Goal: Navigation & Orientation: Find specific page/section

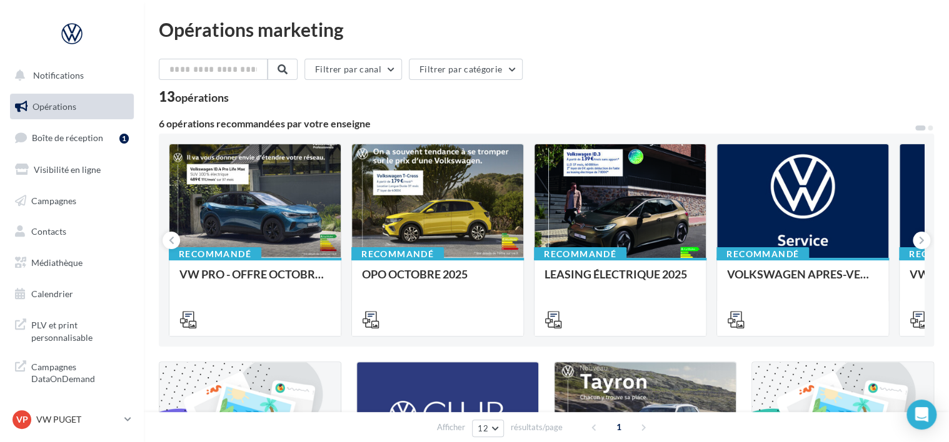
click at [99, 406] on nav "Notifications Opérations Boîte de réception 1 Visibilité en ligne Campagnes Con…" at bounding box center [72, 221] width 144 height 442
click at [100, 422] on p "VW PUGET" at bounding box center [77, 420] width 83 height 12
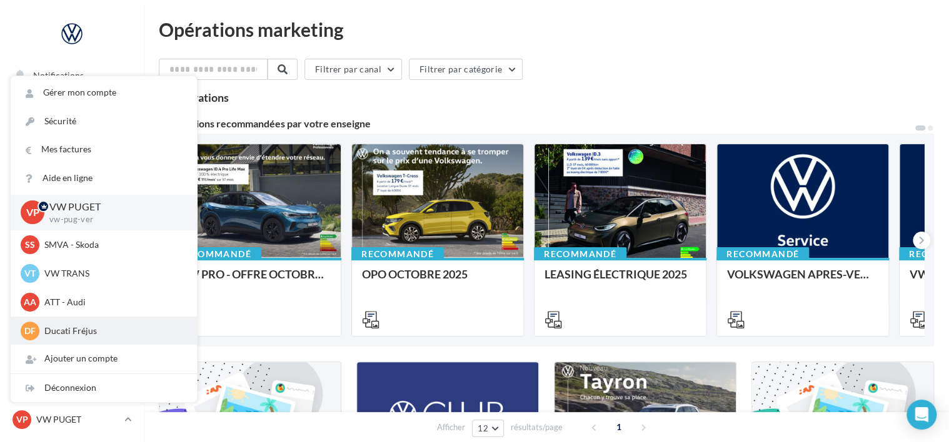
click at [95, 334] on p "Ducati Fréjus" at bounding box center [112, 331] width 137 height 12
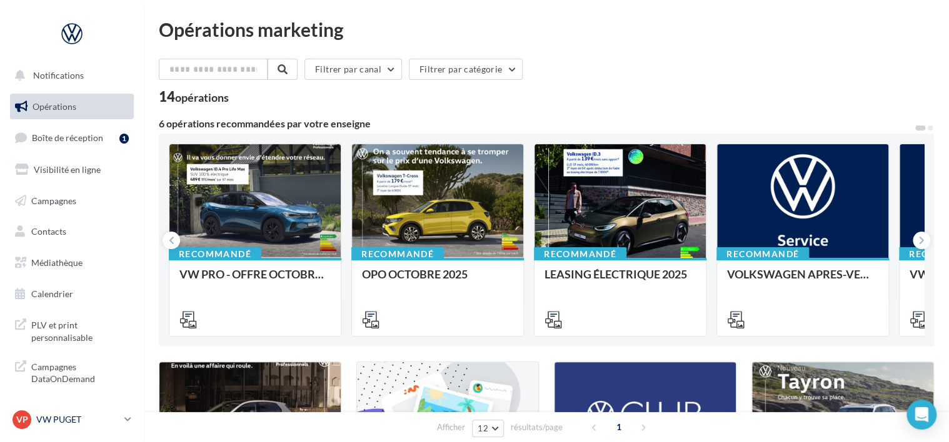
click at [125, 414] on link "VP VW PUGET vw-pug-ver" at bounding box center [72, 420] width 124 height 24
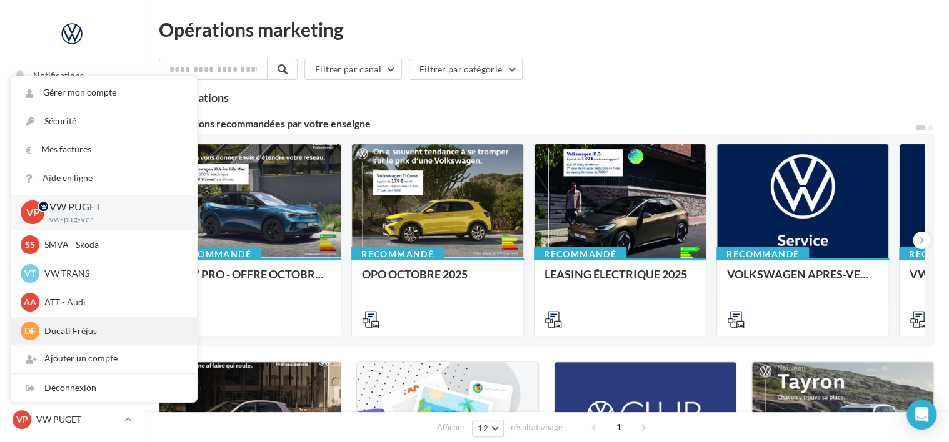
click at [94, 331] on p "Ducati Fréjus" at bounding box center [112, 331] width 137 height 12
